Goal: Information Seeking & Learning: Understand process/instructions

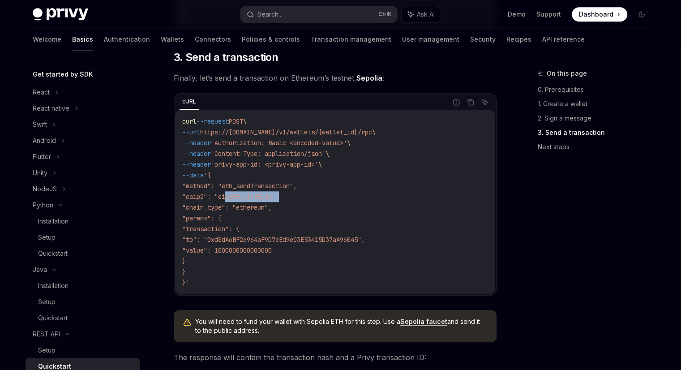
scroll to position [1029, 0]
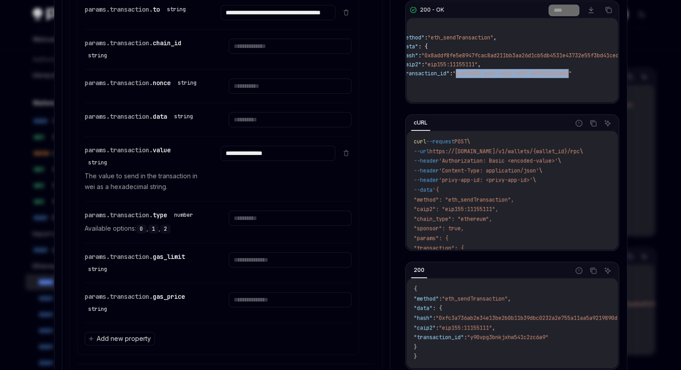
scroll to position [768, 0]
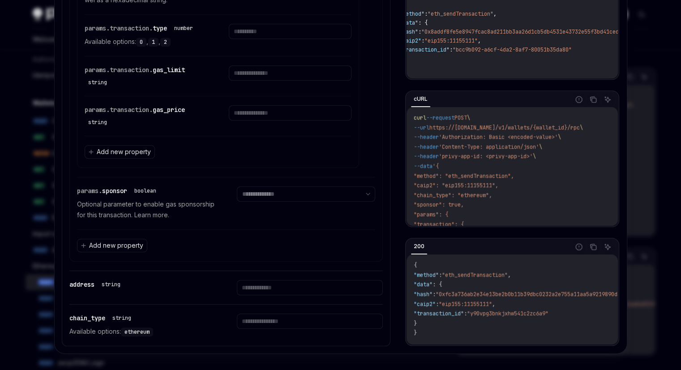
click at [657, 222] on div at bounding box center [340, 185] width 681 height 370
type textarea "*"
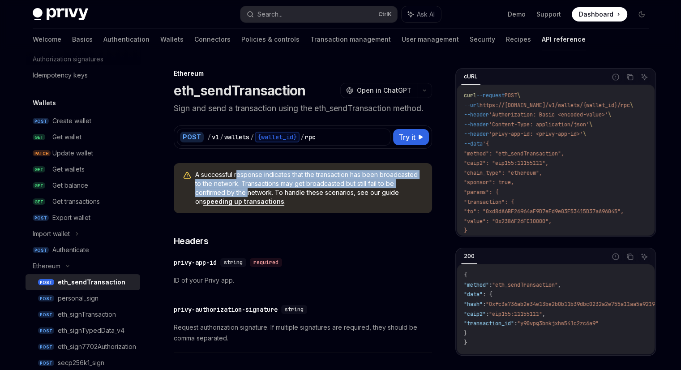
drag, startPoint x: 236, startPoint y: 174, endPoint x: 251, endPoint y: 194, distance: 25.0
click at [248, 194] on span "A successful response indicates that the transaction has been broadcasted to th…" at bounding box center [309, 188] width 228 height 36
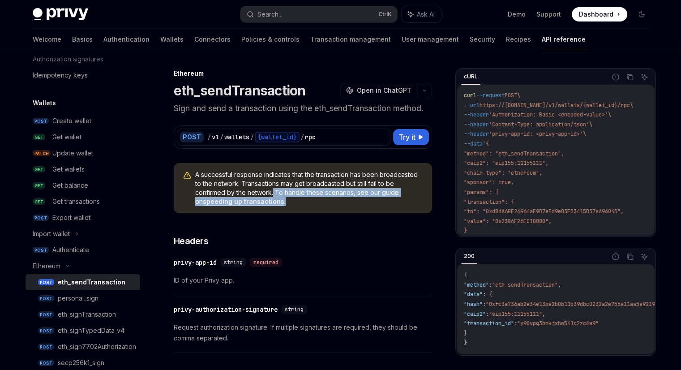
drag, startPoint x: 273, startPoint y: 192, endPoint x: 297, endPoint y: 199, distance: 25.2
click at [297, 199] on span "A successful response indicates that the transaction has been broadcasted to th…" at bounding box center [309, 188] width 228 height 36
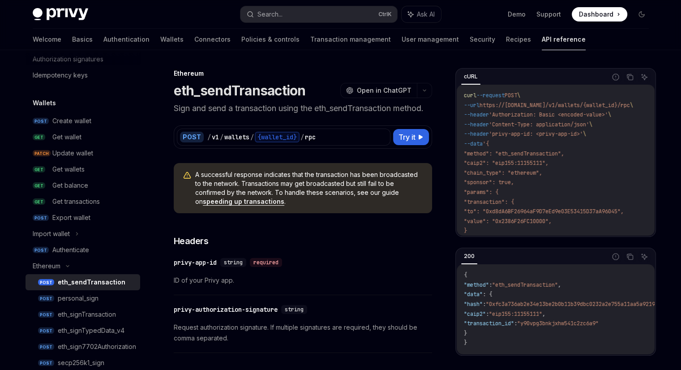
click at [244, 181] on span "A successful response indicates that the transaction has been broadcasted to th…" at bounding box center [309, 188] width 228 height 36
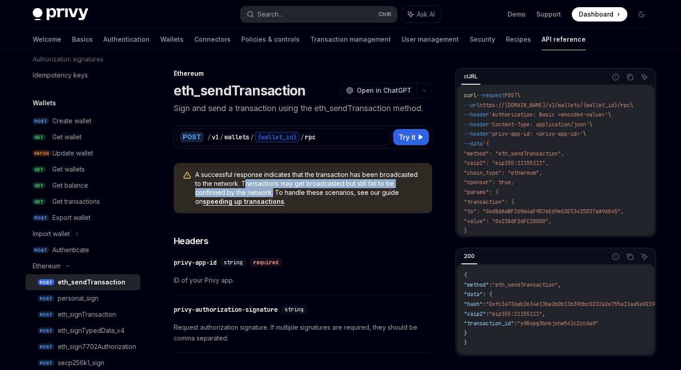
drag, startPoint x: 245, startPoint y: 183, endPoint x: 273, endPoint y: 190, distance: 28.2
click at [273, 190] on span "A successful response indicates that the transaction has been broadcasted to th…" at bounding box center [309, 188] width 228 height 36
click at [396, 85] on button "OpenAI Open in ChatGPT" at bounding box center [378, 90] width 77 height 15
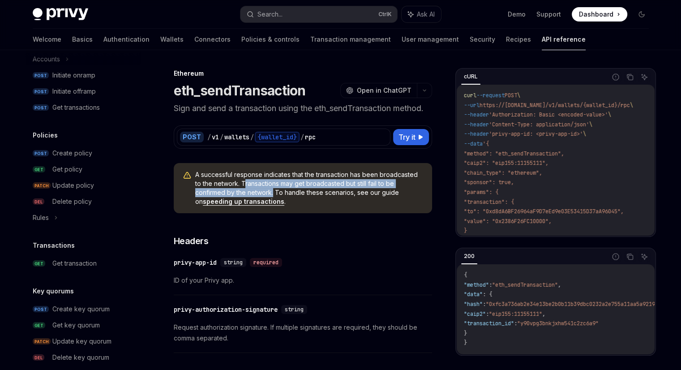
scroll to position [537, 0]
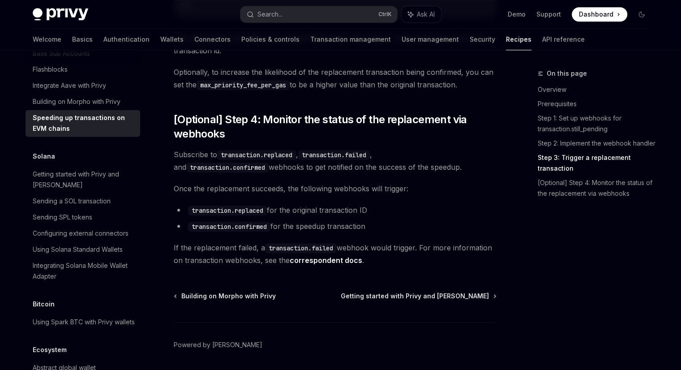
scroll to position [1053, 0]
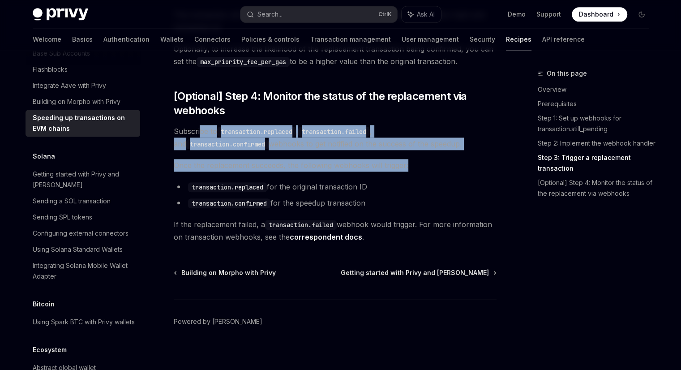
drag, startPoint x: 201, startPoint y: 123, endPoint x: 446, endPoint y: 144, distance: 246.1
click at [383, 140] on span "Subscribe to transaction.replaced , transaction.failed , and transaction.confir…" at bounding box center [335, 137] width 323 height 25
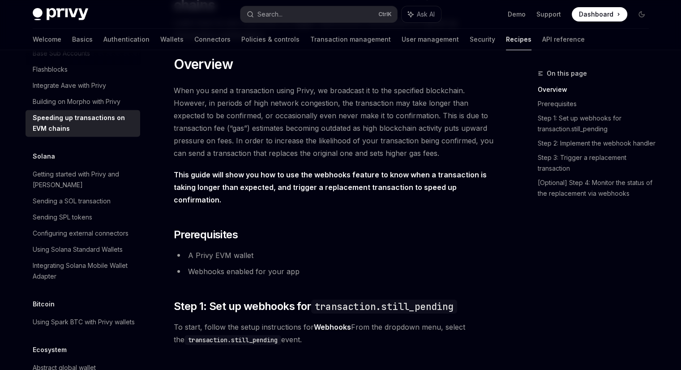
scroll to position [0, 0]
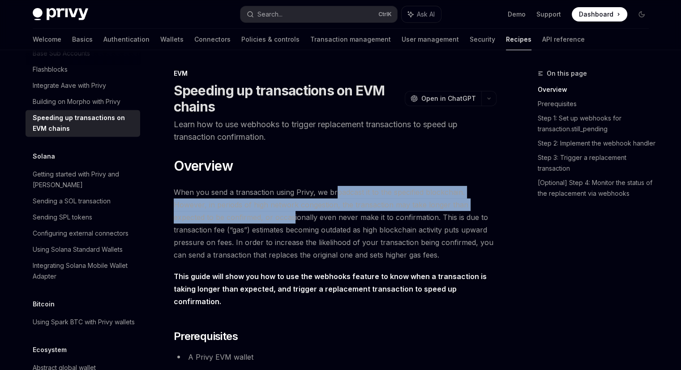
drag, startPoint x: 332, startPoint y: 188, endPoint x: 282, endPoint y: 213, distance: 56.0
click at [291, 213] on span "When you send a transaction using Privy, we broadcast it to the specified block…" at bounding box center [335, 223] width 323 height 75
click at [274, 212] on span "When you send a transaction using Privy, we broadcast it to the specified block…" at bounding box center [335, 223] width 323 height 75
click at [235, 208] on span "When you send a transaction using Privy, we broadcast it to the specified block…" at bounding box center [335, 223] width 323 height 75
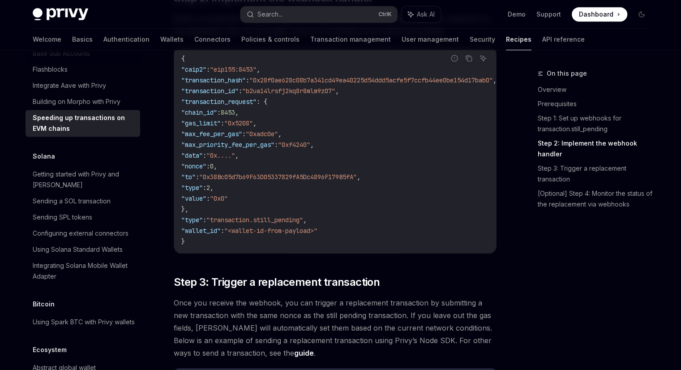
scroll to position [492, 0]
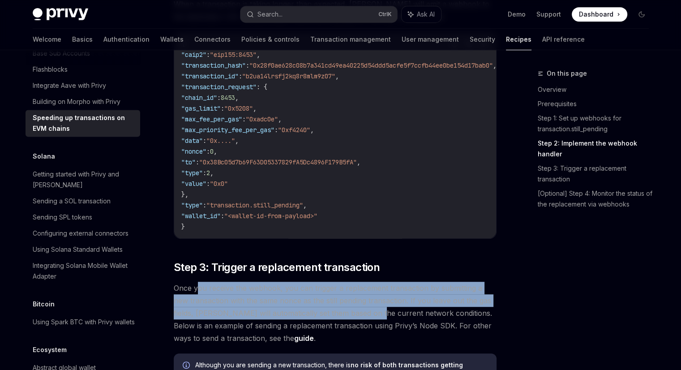
drag, startPoint x: 197, startPoint y: 274, endPoint x: 350, endPoint y: 298, distance: 154.5
click at [349, 298] on span "Once you receive the webhook, you can trigger a replacement transaction by subm…" at bounding box center [335, 313] width 323 height 63
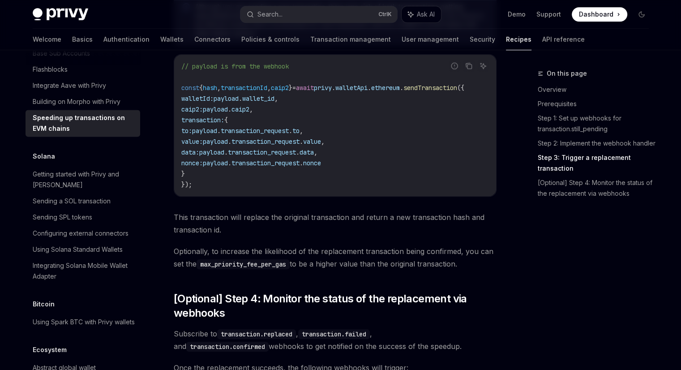
scroll to position [895, 0]
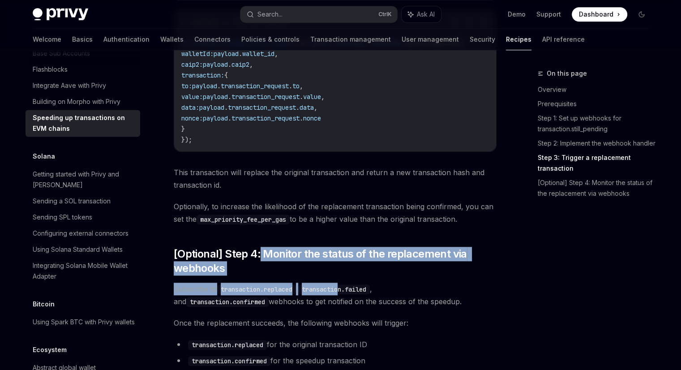
drag, startPoint x: 262, startPoint y: 248, endPoint x: 345, endPoint y: 274, distance: 86.6
click at [296, 286] on code "transaction.replaced" at bounding box center [256, 289] width 79 height 10
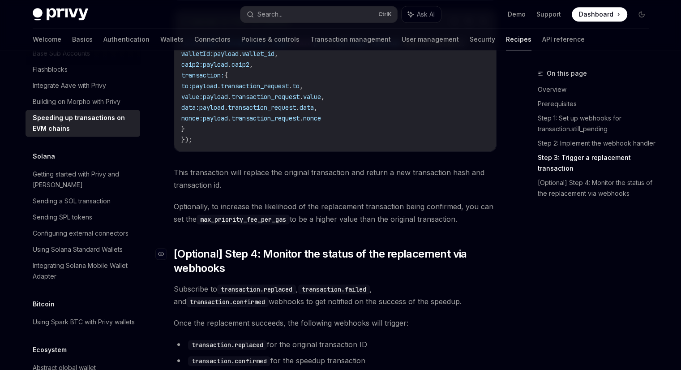
scroll to position [940, 0]
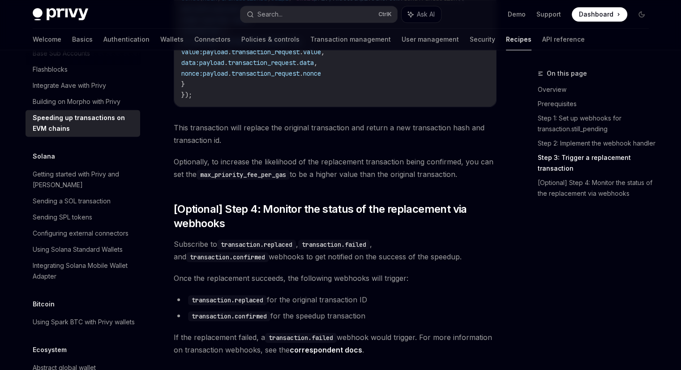
drag, startPoint x: 370, startPoint y: 312, endPoint x: 267, endPoint y: 305, distance: 103.2
click at [267, 309] on li "transaction.confirmed for the speedup transaction" at bounding box center [335, 315] width 323 height 13
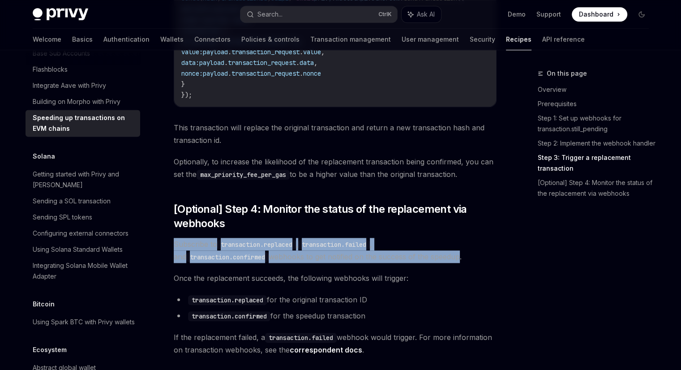
drag, startPoint x: 170, startPoint y: 237, endPoint x: 359, endPoint y: 255, distance: 190.2
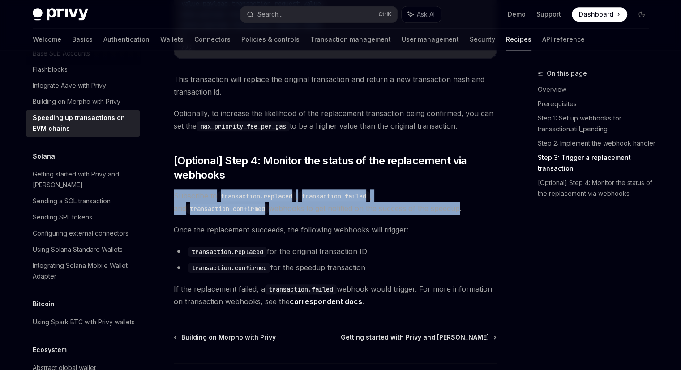
scroll to position [1008, 0]
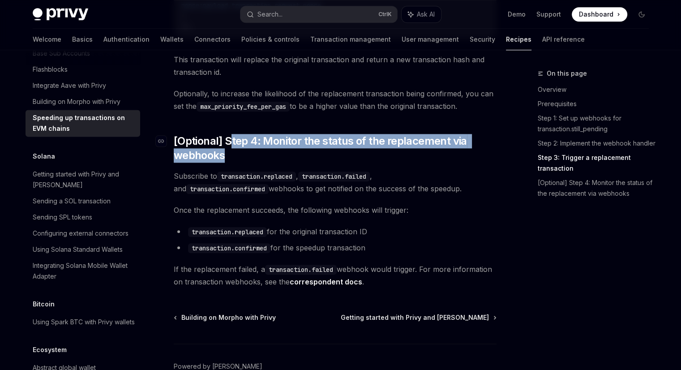
drag, startPoint x: 247, startPoint y: 137, endPoint x: 391, endPoint y: 153, distance: 145.4
click at [391, 153] on span "[Optional] Step 4: Monitor the status of the replacement via webhooks" at bounding box center [335, 148] width 323 height 29
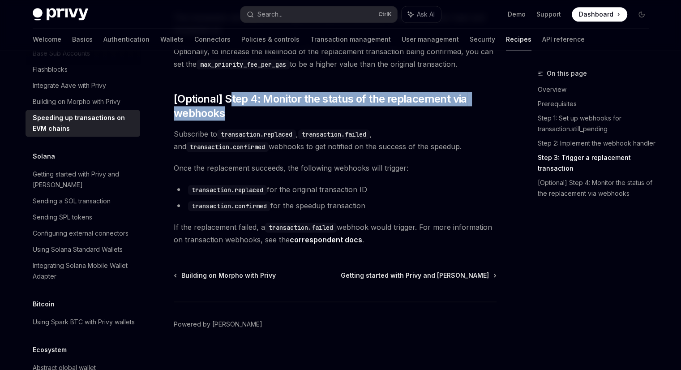
scroll to position [1053, 0]
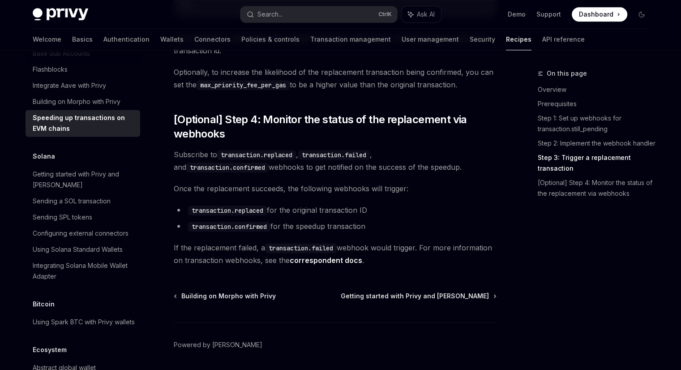
scroll to position [1008, 0]
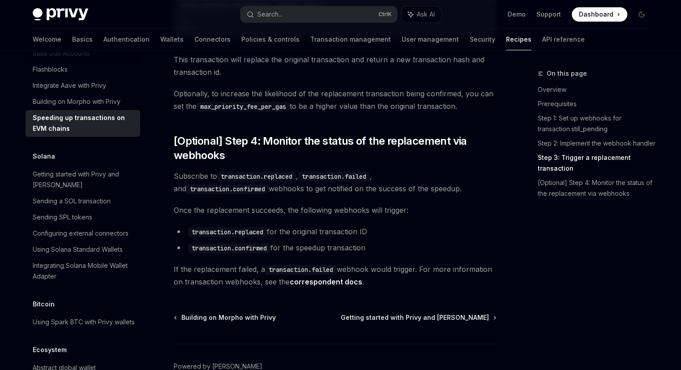
drag, startPoint x: 404, startPoint y: 177, endPoint x: 194, endPoint y: 187, distance: 209.7
click at [194, 187] on span "Subscribe to transaction.replaced , transaction.failed , and transaction.confir…" at bounding box center [335, 182] width 323 height 25
click at [286, 175] on span "Subscribe to transaction.replaced , transaction.failed , and transaction.confir…" at bounding box center [335, 182] width 323 height 25
drag, startPoint x: 173, startPoint y: 171, endPoint x: 374, endPoint y: 181, distance: 201.3
click at [374, 181] on span "Subscribe to transaction.replaced , transaction.failed , and transaction.confir…" at bounding box center [335, 182] width 323 height 25
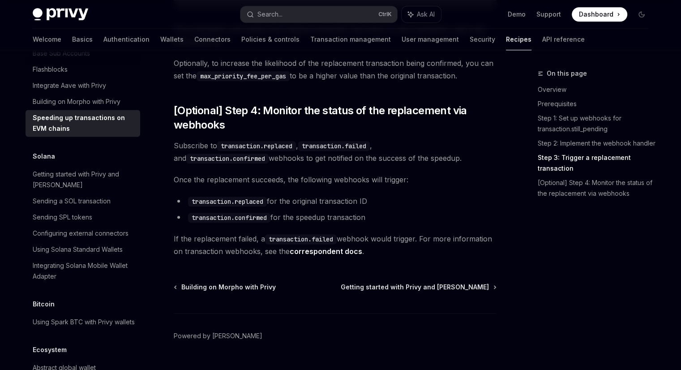
scroll to position [1053, 0]
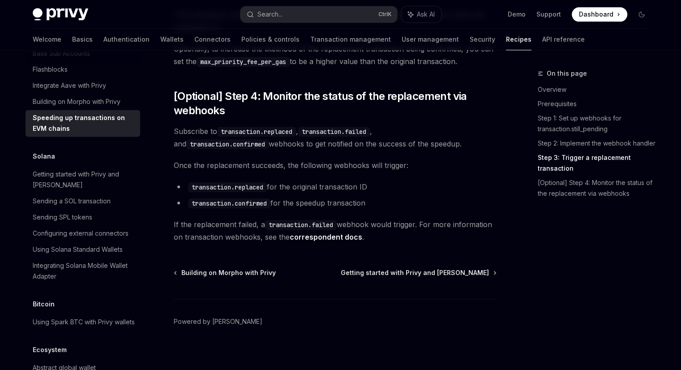
drag, startPoint x: 276, startPoint y: 197, endPoint x: 383, endPoint y: 198, distance: 107.0
click at [383, 198] on li "transaction.confirmed for the speedup transaction" at bounding box center [335, 202] width 323 height 13
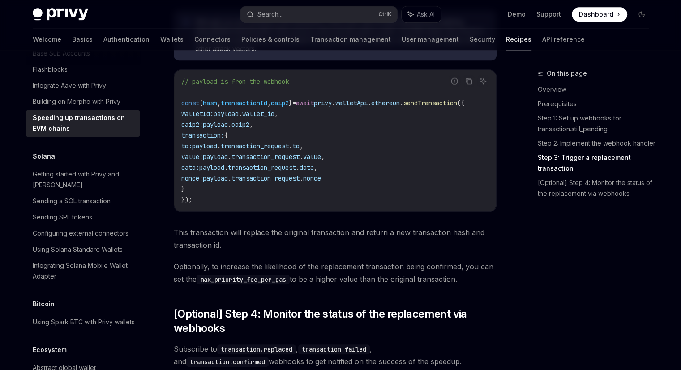
scroll to position [850, 0]
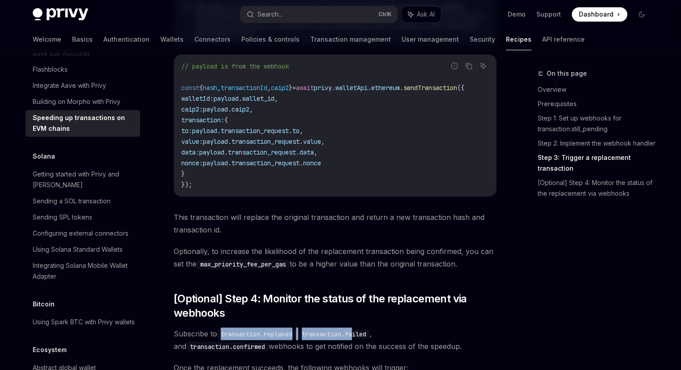
drag, startPoint x: 350, startPoint y: 332, endPoint x: 220, endPoint y: 328, distance: 129.8
click at [213, 330] on span "Subscribe to transaction.replaced , transaction.failed , and transaction.confir…" at bounding box center [335, 339] width 323 height 25
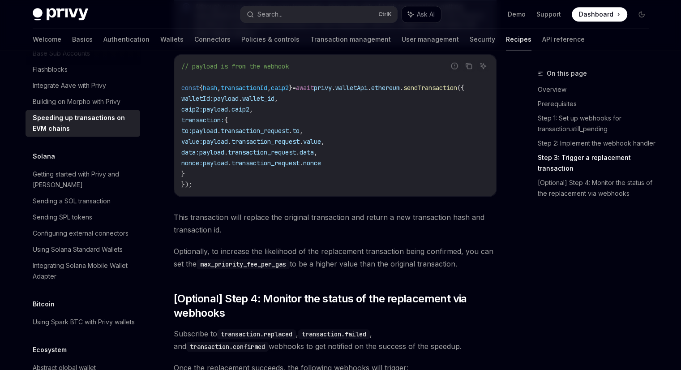
click at [294, 339] on span "Subscribe to transaction.replaced , transaction.failed , and transaction.confir…" at bounding box center [335, 339] width 323 height 25
drag, startPoint x: 372, startPoint y: 344, endPoint x: 333, endPoint y: 341, distance: 39.5
click at [333, 341] on span "Subscribe to transaction.replaced , transaction.failed , and transaction.confir…" at bounding box center [335, 339] width 323 height 25
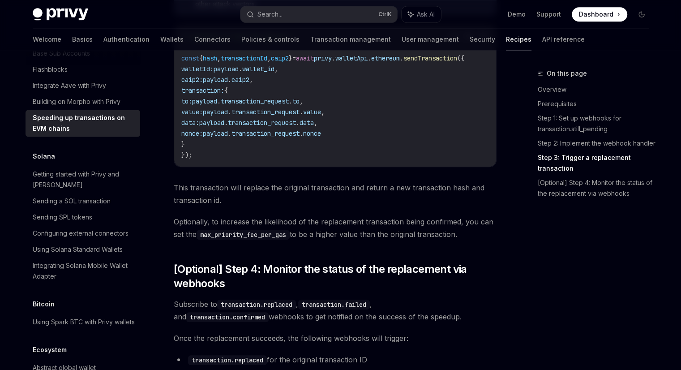
scroll to position [895, 0]
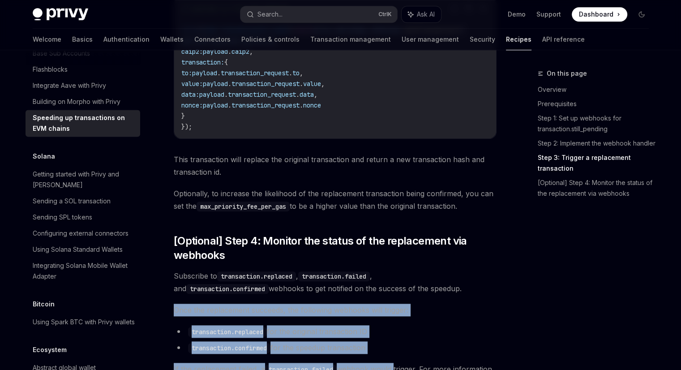
drag, startPoint x: 173, startPoint y: 317, endPoint x: 405, endPoint y: 328, distance: 232.1
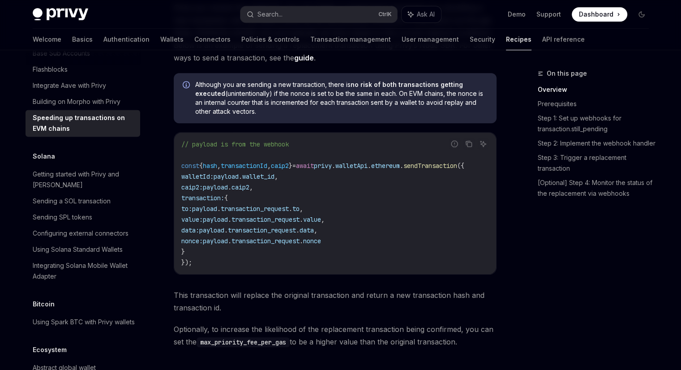
scroll to position [0, 0]
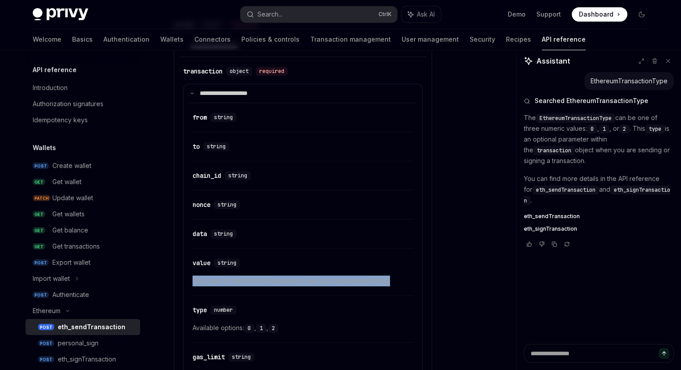
scroll to position [668, 0]
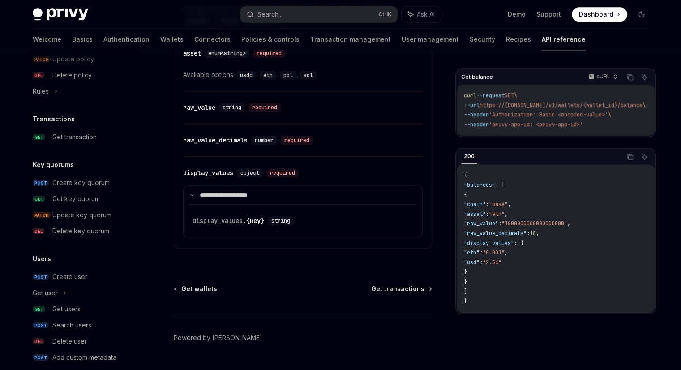
scroll to position [623, 0]
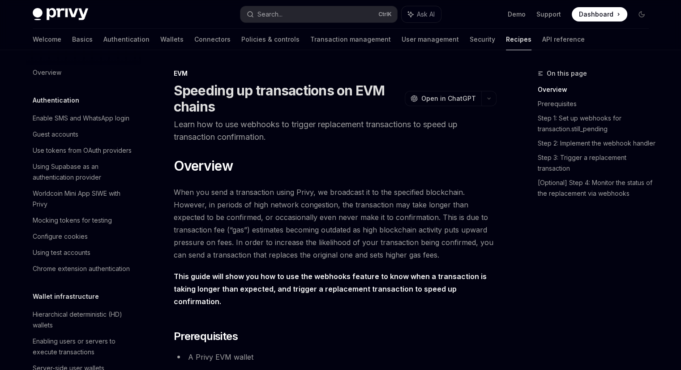
scroll to position [1330, 0]
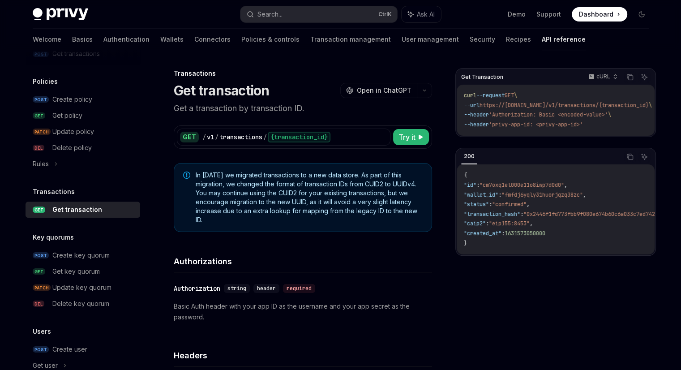
drag, startPoint x: 247, startPoint y: 174, endPoint x: 327, endPoint y: 216, distance: 90.5
click at [327, 216] on span "In August 2025 we migrated transactions to a new data store. As part of this mi…" at bounding box center [309, 198] width 227 height 54
drag, startPoint x: 282, startPoint y: 199, endPoint x: 335, endPoint y: 201, distance: 52.4
click at [335, 201] on span "In August 2025 we migrated transactions to a new data store. As part of this mi…" at bounding box center [309, 198] width 227 height 54
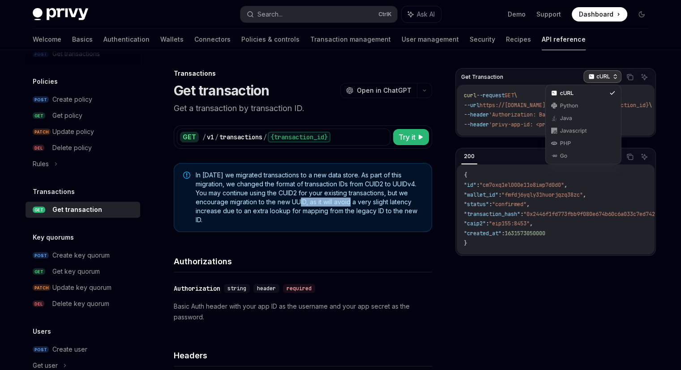
click at [598, 77] on p "cURL" at bounding box center [603, 76] width 14 height 7
click at [570, 107] on div "Python" at bounding box center [583, 105] width 47 height 7
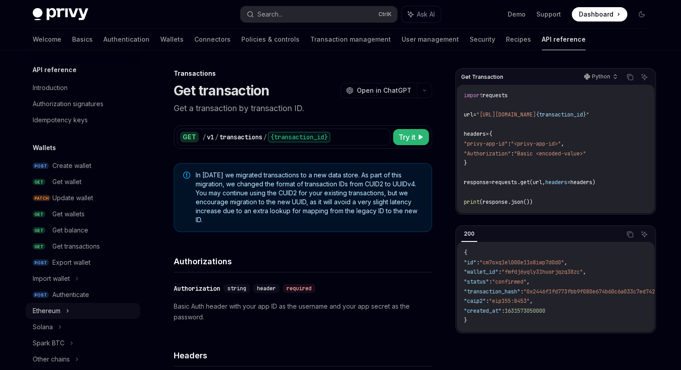
click at [68, 305] on icon at bounding box center [68, 310] width 4 height 11
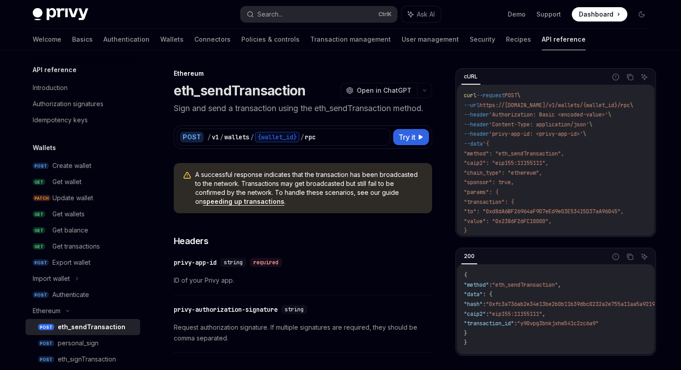
click at [211, 198] on link "speeding up transactions" at bounding box center [243, 201] width 81 height 8
type textarea "*"
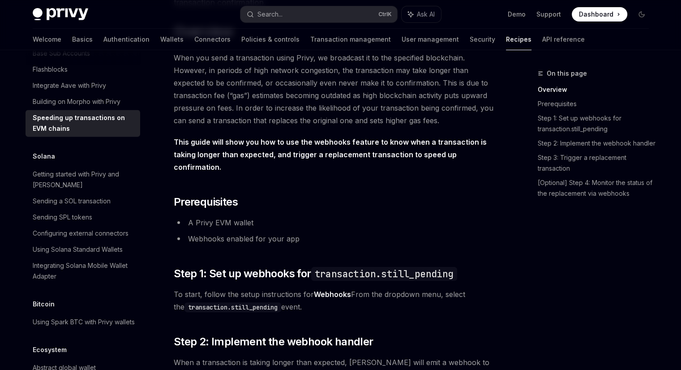
scroll to position [179, 0]
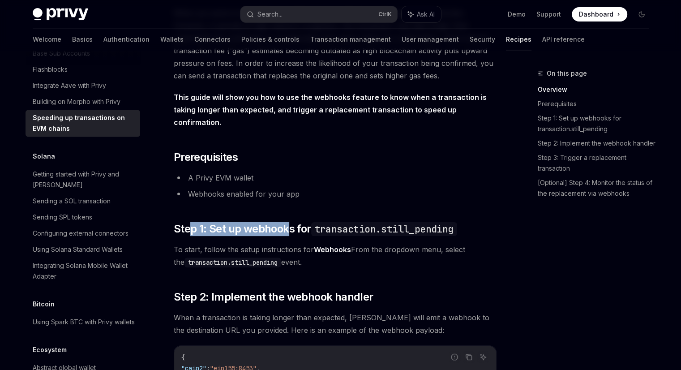
drag, startPoint x: 189, startPoint y: 218, endPoint x: 290, endPoint y: 221, distance: 100.7
click at [290, 222] on span "Step 1: Set up webhooks for transaction.still_pending" at bounding box center [315, 229] width 283 height 14
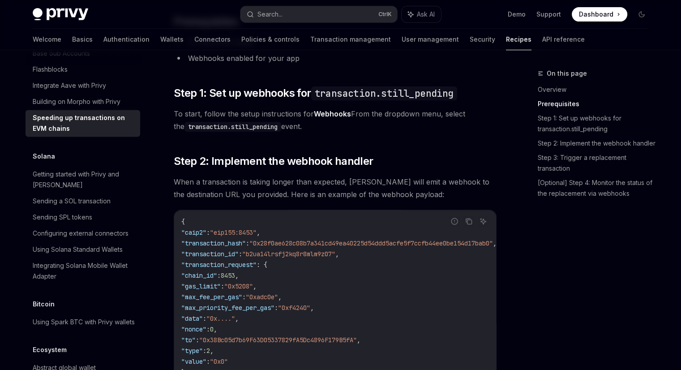
click at [290, 221] on code "{ "caip2" : "eip155:8453" , "transaction_hash" : "0x28f0ae628c08b7a341cd49ea402…" at bounding box center [349, 312] width 337 height 193
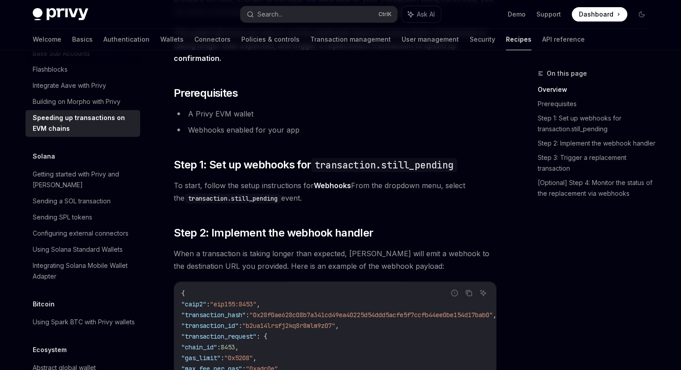
scroll to position [230, 0]
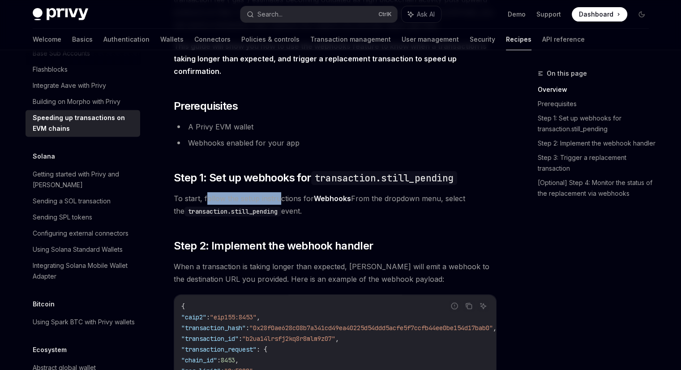
drag, startPoint x: 205, startPoint y: 184, endPoint x: 279, endPoint y: 191, distance: 75.0
click at [279, 192] on span "To start, follow the setup instructions for Webhooks From the dropdown menu, se…" at bounding box center [335, 204] width 323 height 25
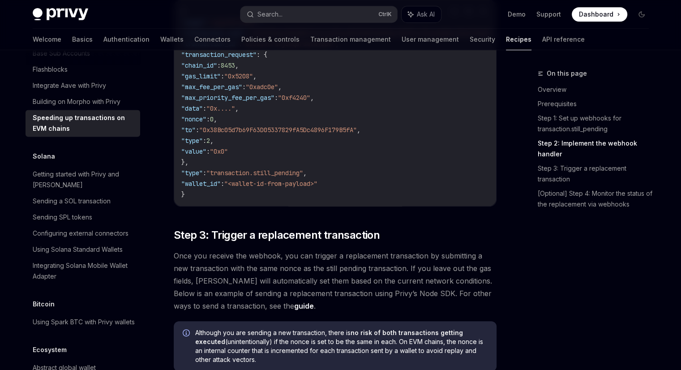
scroll to position [543, 0]
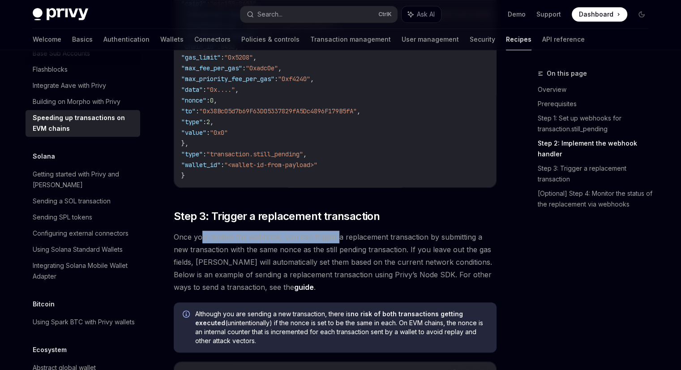
drag, startPoint x: 198, startPoint y: 227, endPoint x: 335, endPoint y: 230, distance: 137.4
click at [335, 231] on span "Once you receive the webhook, you can trigger a replacement transaction by subm…" at bounding box center [335, 262] width 323 height 63
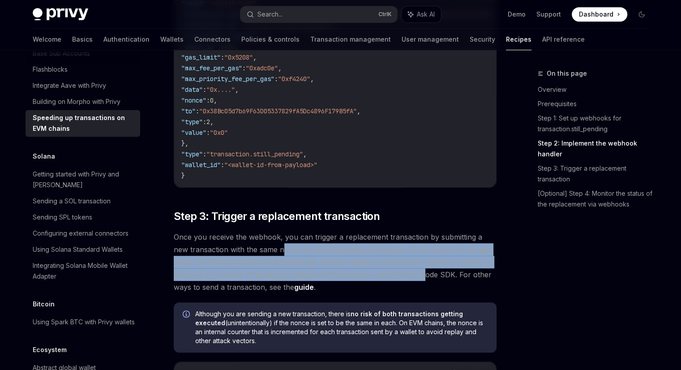
drag, startPoint x: 267, startPoint y: 237, endPoint x: 384, endPoint y: 264, distance: 119.9
click at [384, 264] on span "Once you receive the webhook, you can trigger a replacement transaction by subm…" at bounding box center [335, 262] width 323 height 63
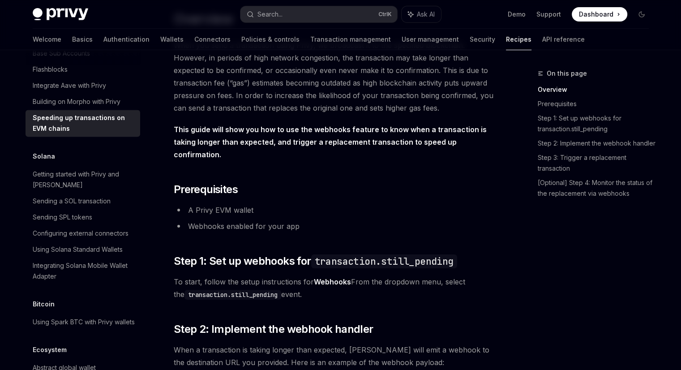
scroll to position [0, 0]
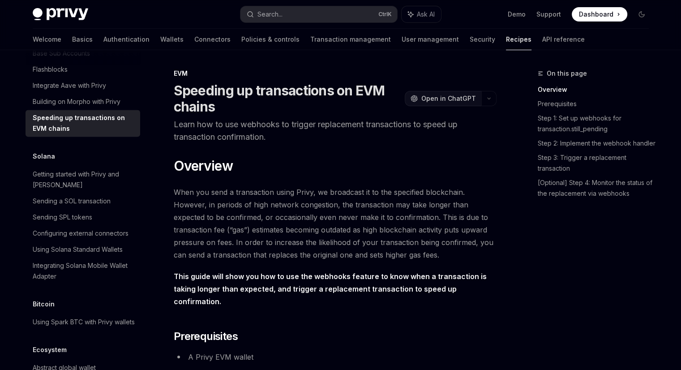
click at [440, 103] on button "OpenAI Open in ChatGPT" at bounding box center [443, 98] width 77 height 15
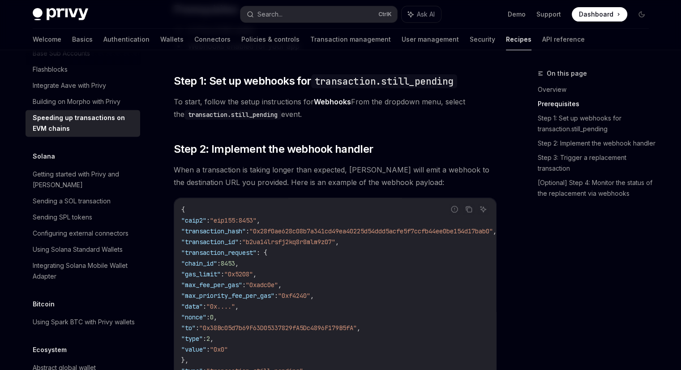
scroll to position [358, 0]
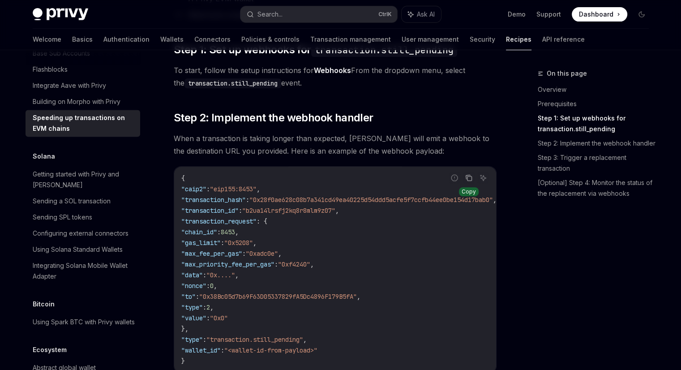
click at [463, 172] on button "Copy the contents from the code block" at bounding box center [469, 178] width 12 height 12
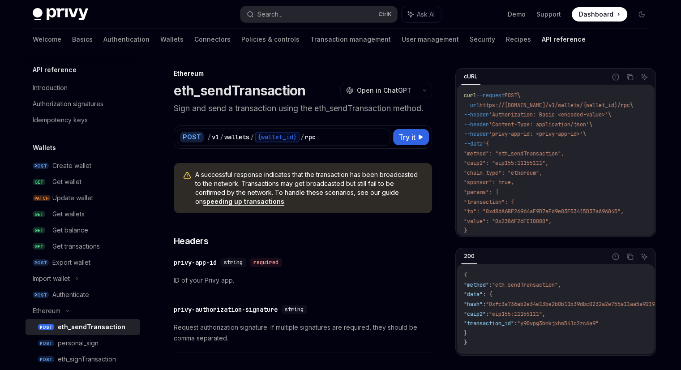
scroll to position [45, 0]
